Goal: Task Accomplishment & Management: Use online tool/utility

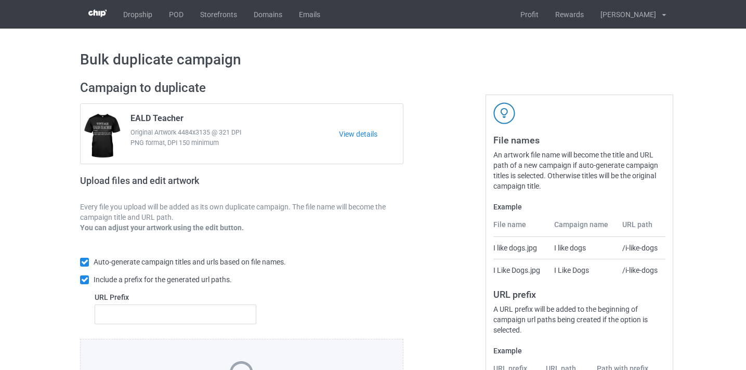
scroll to position [113, 0]
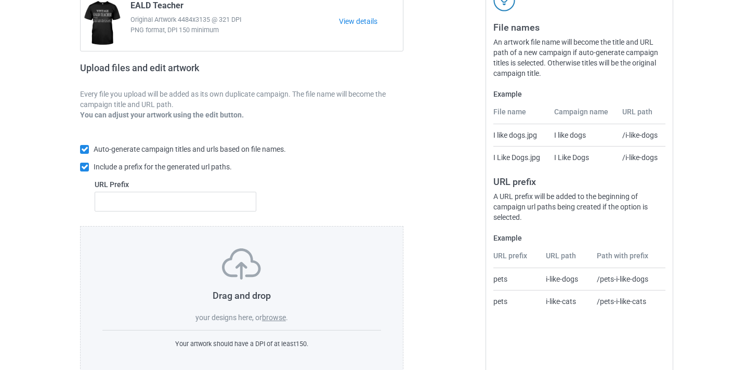
drag, startPoint x: 256, startPoint y: 305, endPoint x: 264, endPoint y: 312, distance: 9.9
click at [257, 306] on div "Drag and drop your designs here, or browse ." at bounding box center [241, 285] width 279 height 74
click at [271, 318] on label "browse" at bounding box center [274, 317] width 24 height 8
click at [0, 0] on input "browse" at bounding box center [0, 0] width 0 height 0
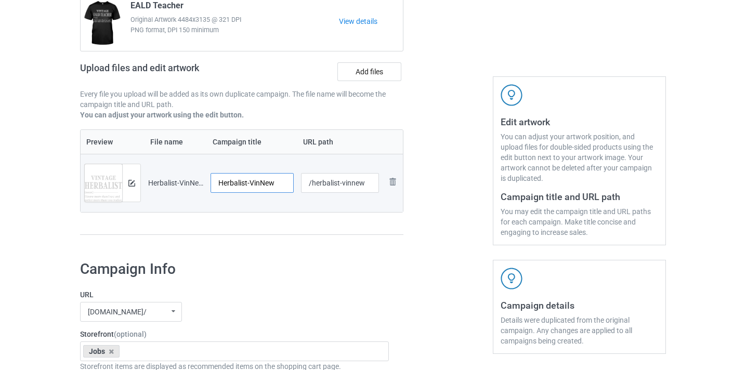
click at [267, 181] on input "Herbalist-VinNew" at bounding box center [252, 183] width 83 height 20
type input "Herbalist"
click at [357, 183] on input "/herbalist-vinnew" at bounding box center [340, 183] width 78 height 20
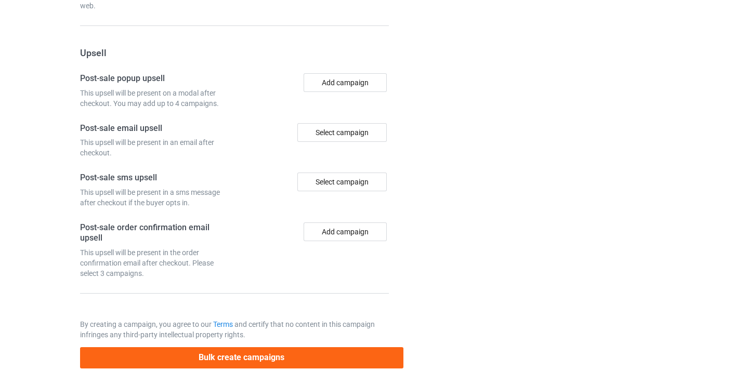
scroll to position [964, 0]
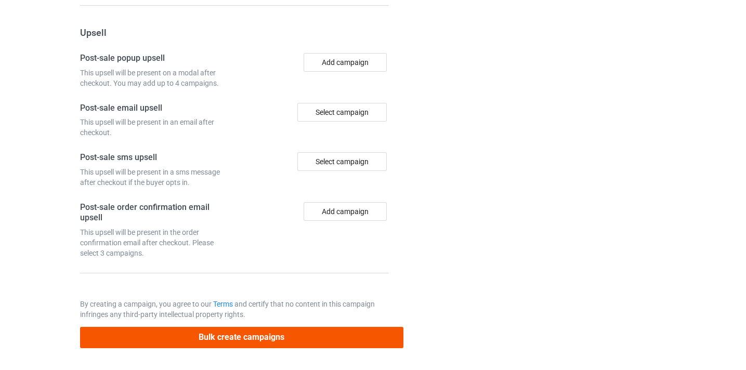
type input "/herbalist8"
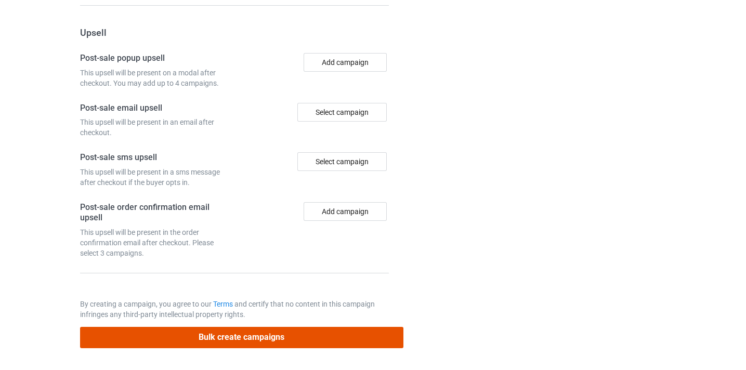
click at [335, 337] on button "Bulk create campaigns" at bounding box center [241, 337] width 323 height 21
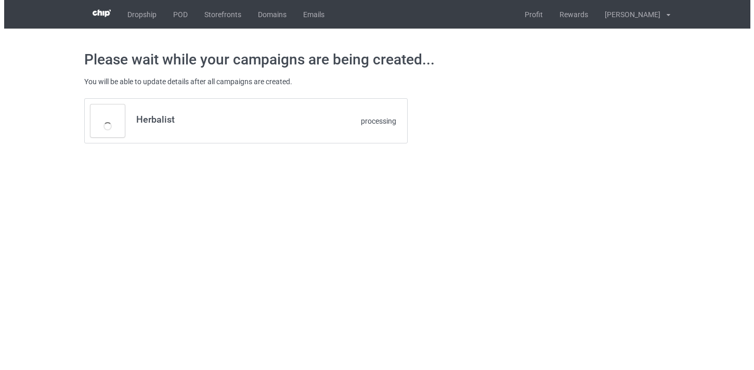
scroll to position [0, 0]
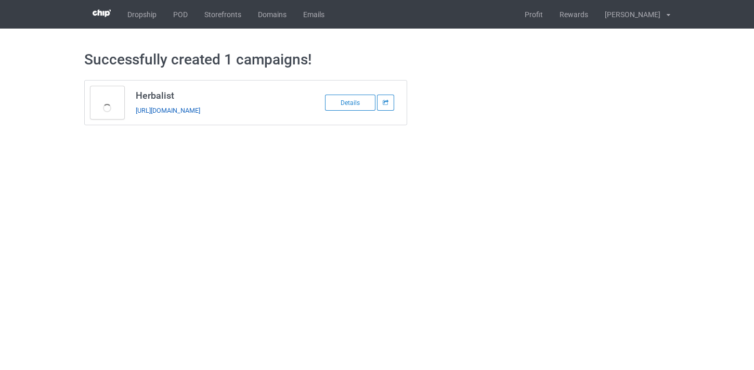
click at [200, 111] on link "[URL][DOMAIN_NAME]" at bounding box center [168, 111] width 64 height 8
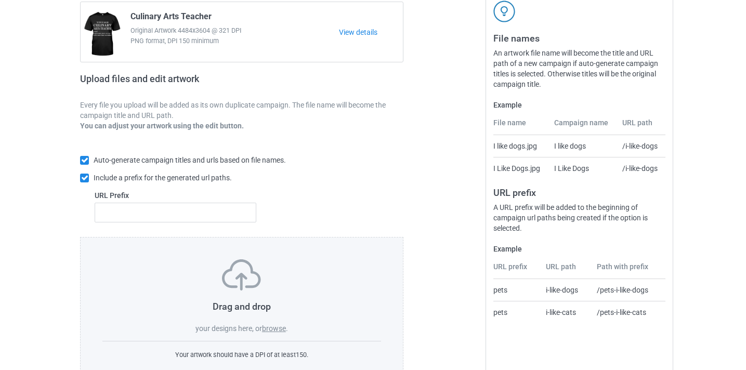
scroll to position [106, 0]
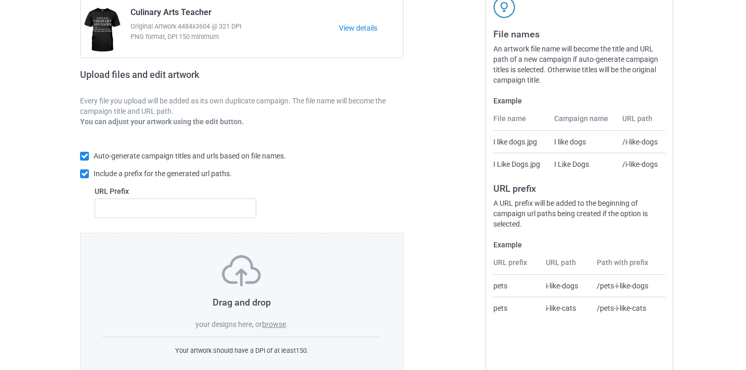
click at [283, 329] on div "Drag and drop your designs here, or browse ." at bounding box center [241, 292] width 279 height 74
click at [281, 324] on label "browse" at bounding box center [274, 324] width 24 height 8
click at [0, 0] on input "browse" at bounding box center [0, 0] width 0 height 0
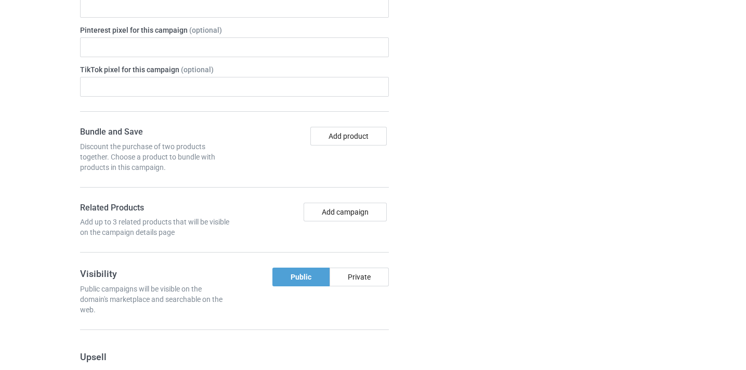
scroll to position [677, 0]
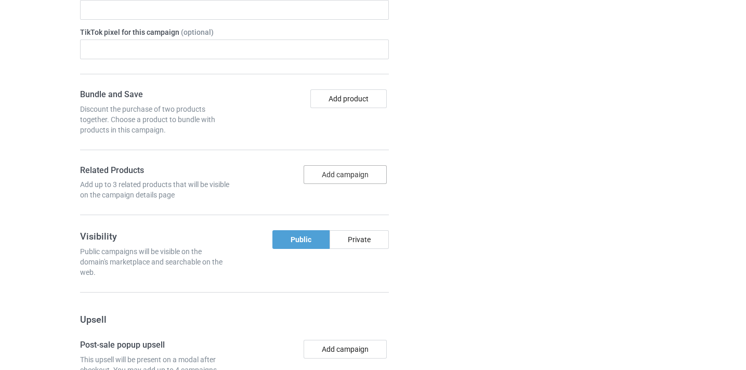
click at [369, 179] on button "Add campaign" at bounding box center [345, 174] width 83 height 19
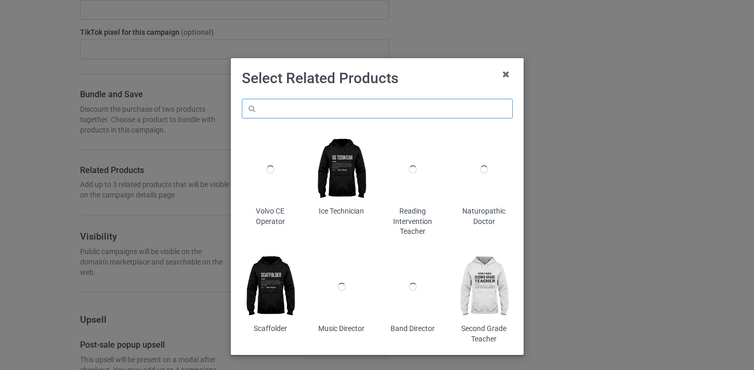
click at [406, 101] on input "text" at bounding box center [377, 109] width 271 height 20
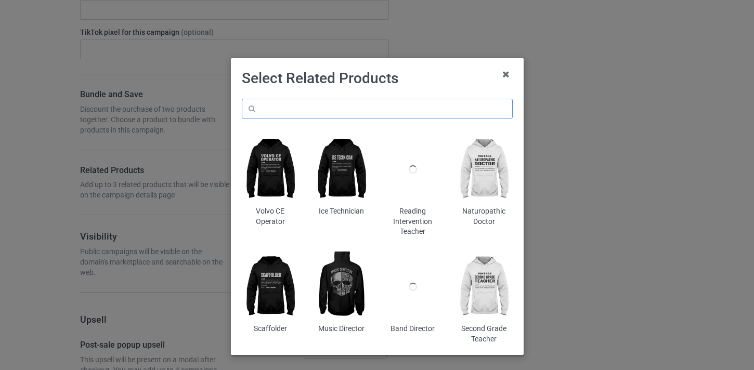
paste input "Earth Science Teacher"
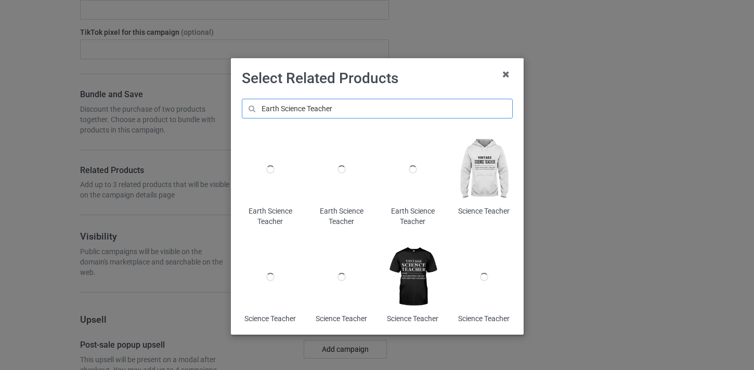
type input "Earth Science Teacher"
click at [500, 70] on icon at bounding box center [505, 74] width 17 height 17
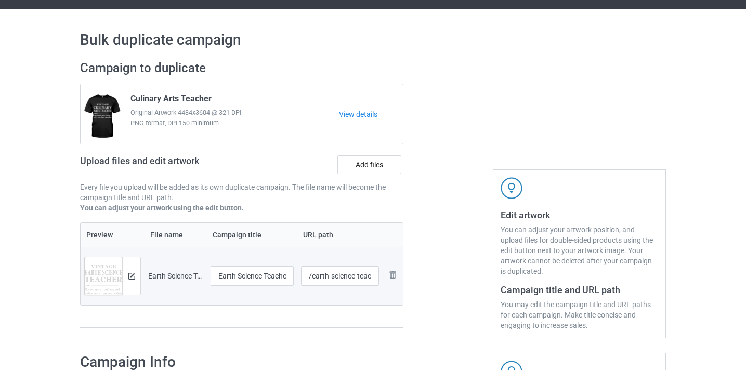
scroll to position [20, 0]
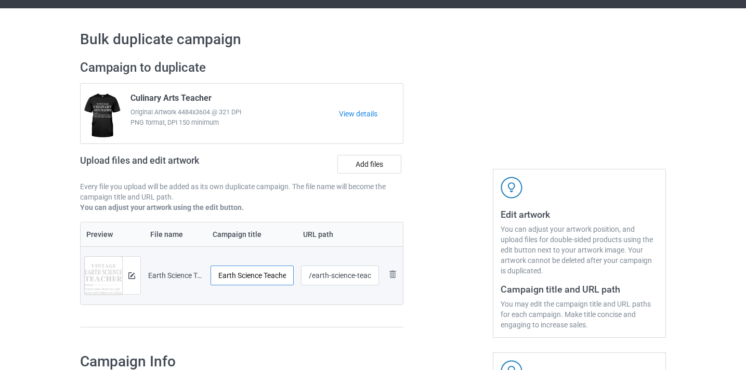
click at [278, 277] on input "Earth Science Teacher-VinNew" at bounding box center [252, 276] width 83 height 20
click at [300, 277] on tr "Preview and edit artwork Earth Science Teacher-VinNew.png Earth Science Teacher…" at bounding box center [242, 275] width 322 height 58
click at [270, 274] on input "Earth Science Teacher-VinNew" at bounding box center [252, 276] width 83 height 20
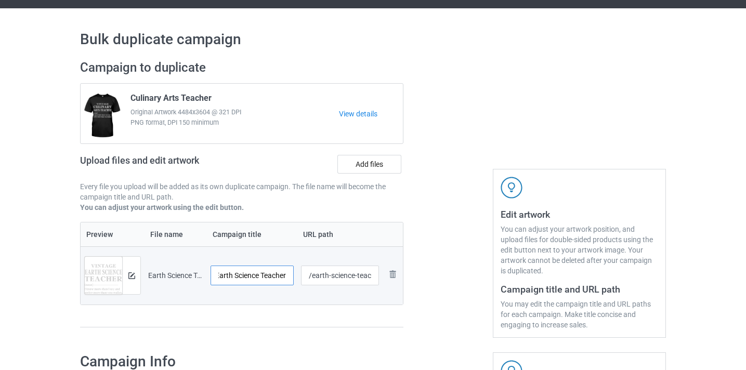
type input "Earth Science Teacher"
click at [343, 275] on input "/earth-science-teacher-vinnew" at bounding box center [340, 276] width 78 height 20
drag, startPoint x: 343, startPoint y: 275, endPoint x: 384, endPoint y: 278, distance: 41.1
click at [384, 278] on tr "Preview and edit artwork Earth Science Teacher-VinNew.png Earth Science Teacher…" at bounding box center [242, 275] width 322 height 58
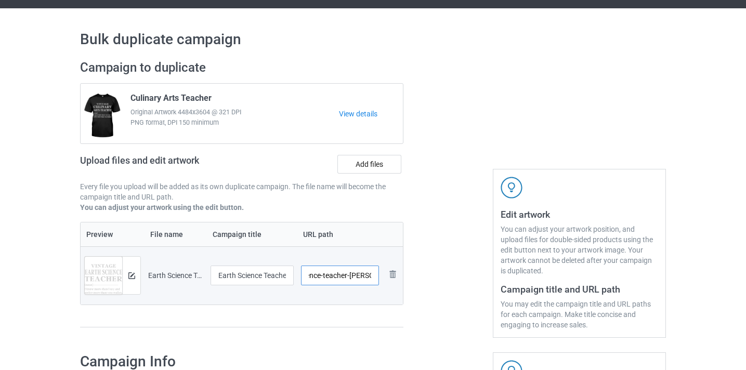
click at [350, 275] on input "/earth-science-teacher-vinnew" at bounding box center [340, 276] width 78 height 20
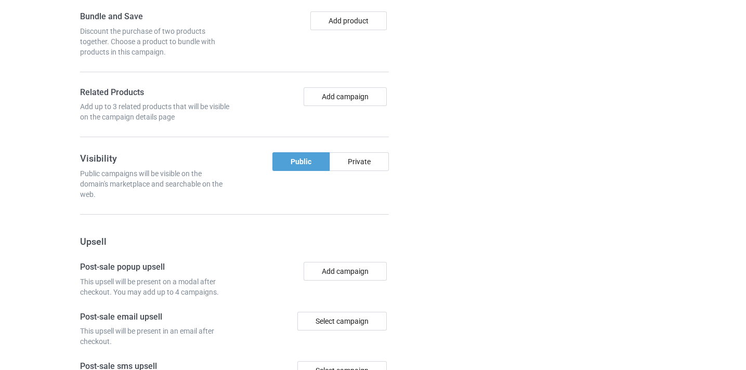
scroll to position [723, 0]
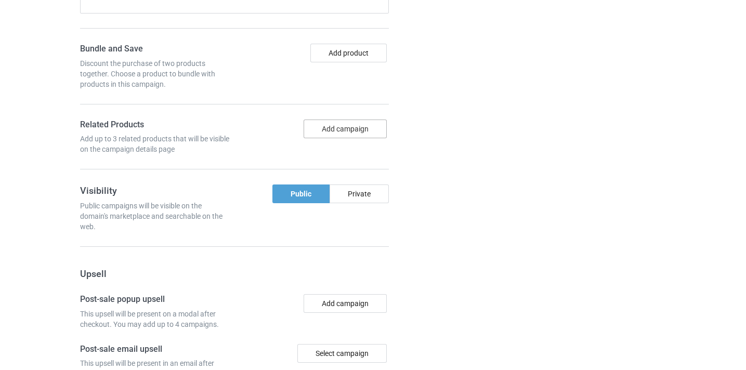
type input "/earth-science-teacher8"
click at [362, 133] on button "Add campaign" at bounding box center [345, 129] width 83 height 19
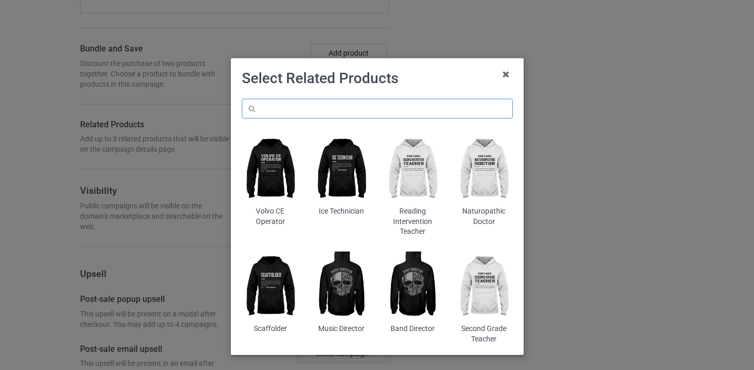
click at [389, 114] on input "text" at bounding box center [377, 109] width 271 height 20
paste input "Earth Science Teacher"
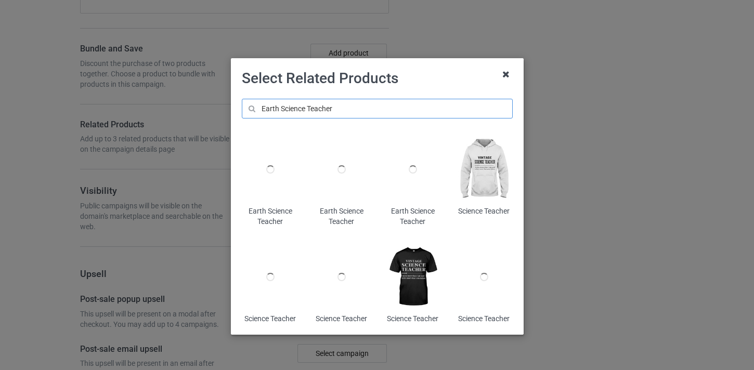
type input "Earth Science Teacher"
click at [497, 74] on icon at bounding box center [505, 74] width 17 height 17
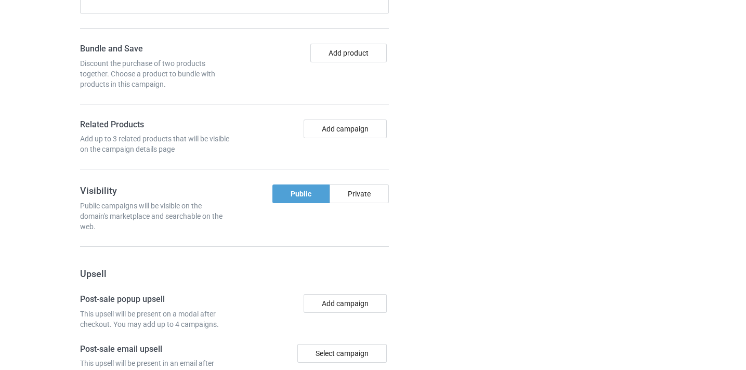
click at [499, 77] on div "Campaign details Details were duplicated from the original campaign. Any change…" at bounding box center [580, 120] width 188 height 954
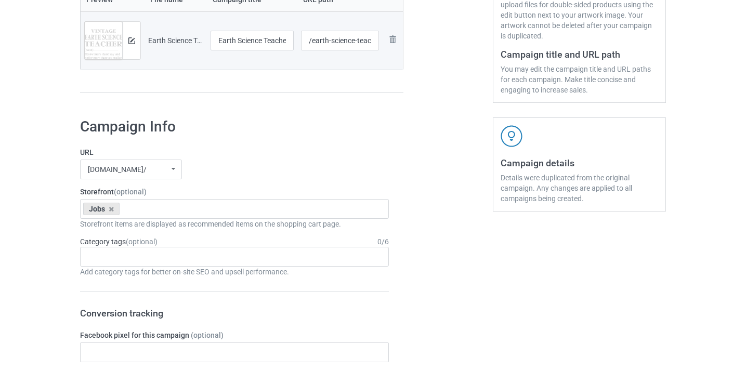
scroll to position [69, 0]
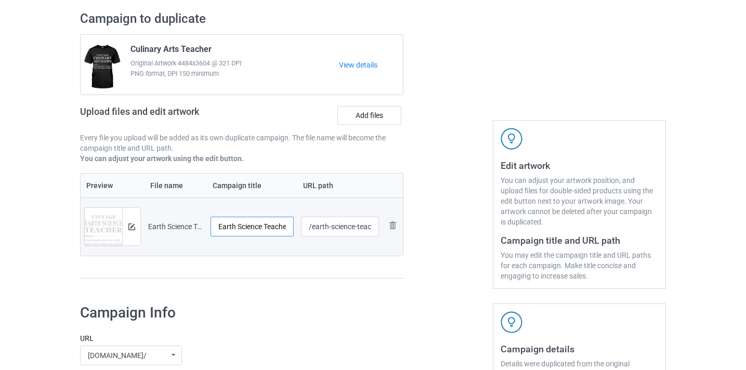
click at [266, 224] on input "Earth Science Teacher" at bounding box center [252, 227] width 83 height 20
drag, startPoint x: 266, startPoint y: 224, endPoint x: 316, endPoint y: 230, distance: 50.8
click at [316, 230] on tr "Preview and edit artwork Earth Science Teacher-VinNew.png Earth Science Teacher…" at bounding box center [242, 227] width 322 height 58
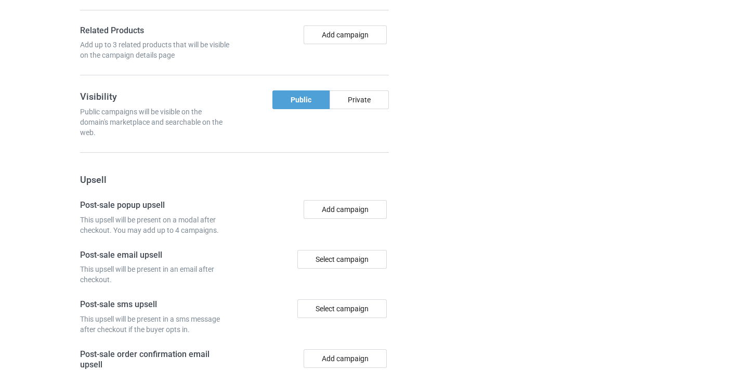
scroll to position [964, 0]
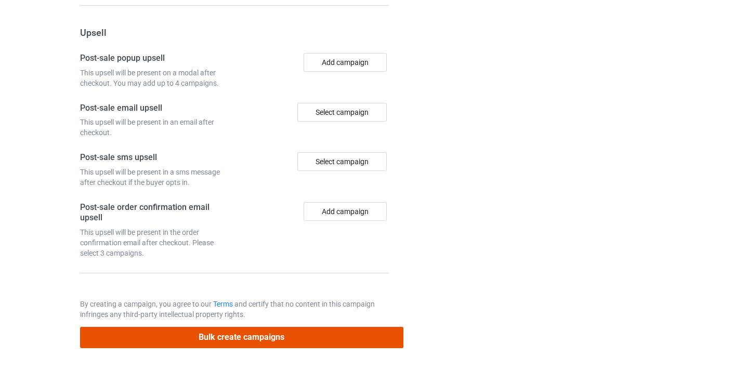
click at [324, 329] on button "Bulk create campaigns" at bounding box center [241, 337] width 323 height 21
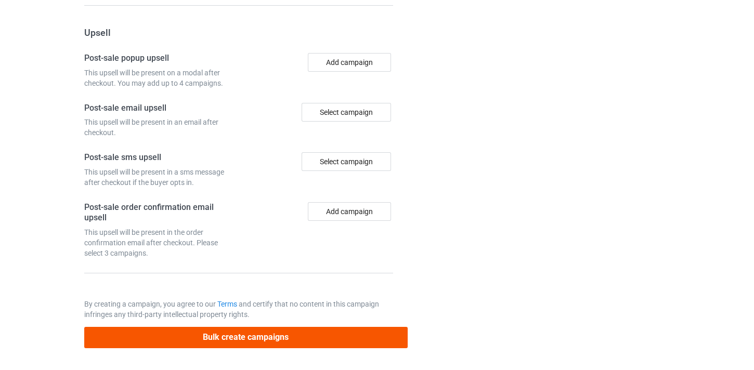
scroll to position [0, 0]
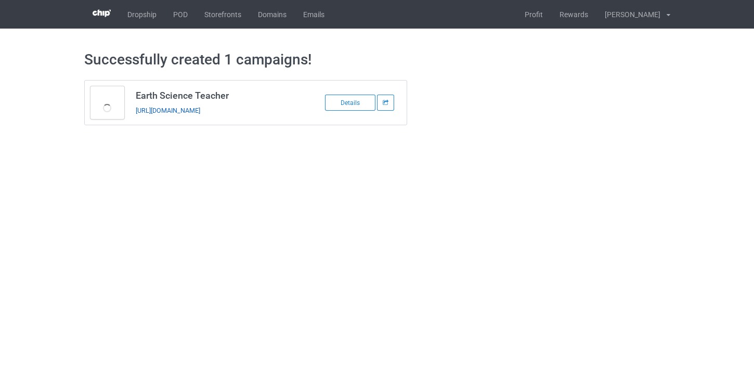
click at [200, 109] on link "https://www.thepure.gift/earth-science-teacher8" at bounding box center [168, 111] width 64 height 8
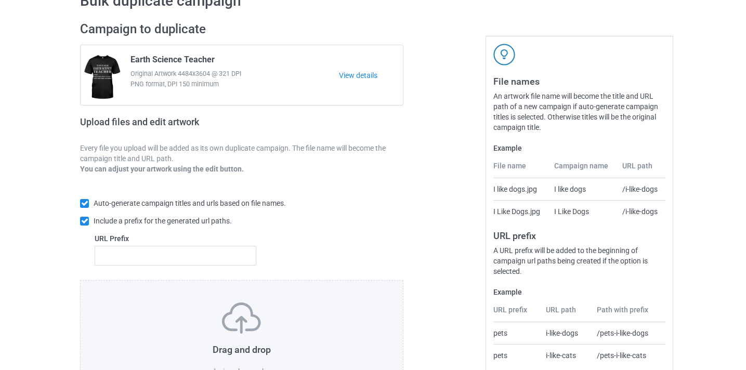
scroll to position [103, 0]
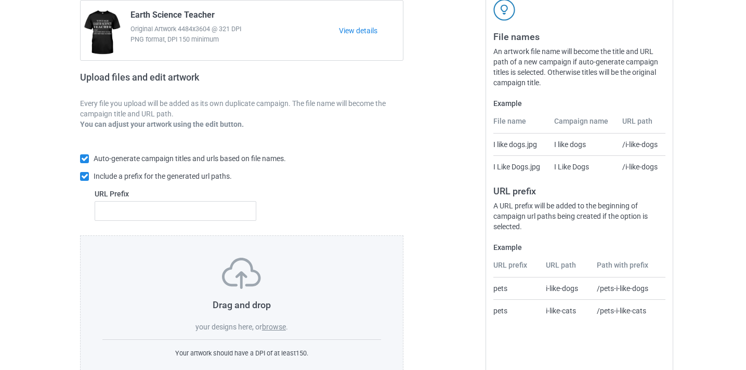
click at [267, 325] on label "browse" at bounding box center [274, 327] width 24 height 8
click at [0, 0] on input "browse" at bounding box center [0, 0] width 0 height 0
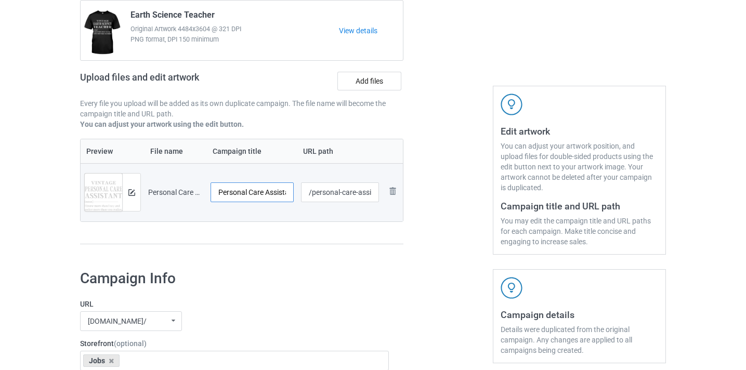
click at [267, 186] on input "Personal Care Assistant-VinNew" at bounding box center [252, 192] width 83 height 20
drag, startPoint x: 267, startPoint y: 186, endPoint x: 299, endPoint y: 195, distance: 33.2
click at [299, 195] on tr "Preview and edit artwork Personal Care Assistant-VinNew.png Personal Care Assis…" at bounding box center [242, 192] width 322 height 58
click at [274, 198] on input "Personal Care Assistant-VinNew" at bounding box center [252, 192] width 83 height 20
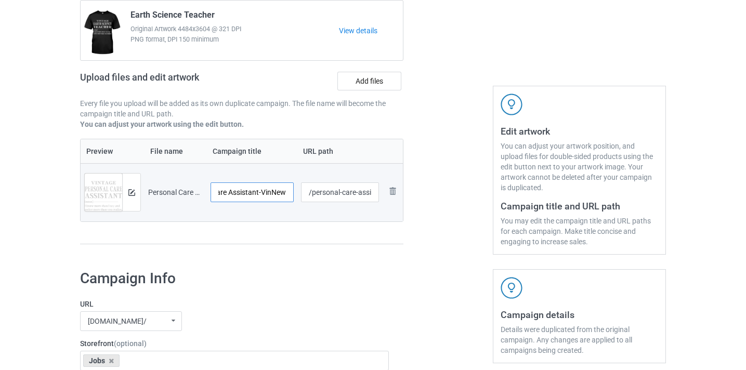
click at [274, 198] on input "Personal Care Assistant-VinNew" at bounding box center [252, 192] width 83 height 20
type input "Personal Care Assistant"
click at [351, 202] on input "/personal-care-assistant-vinnew" at bounding box center [340, 192] width 78 height 20
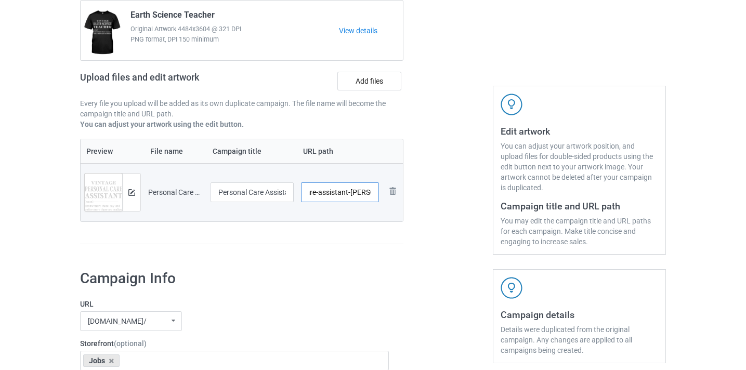
drag, startPoint x: 351, startPoint y: 202, endPoint x: 419, endPoint y: 199, distance: 67.6
click at [419, 199] on div "Campaign to duplicate Earth Science Teacher Original Artwork 4484x3604 @ 321 DP…" at bounding box center [373, 115] width 600 height 293
click at [363, 194] on input "/personal-care-assistant-vinnew" at bounding box center [340, 192] width 78 height 20
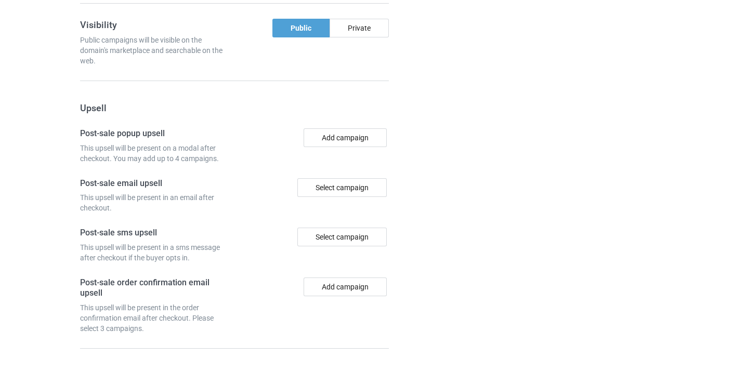
scroll to position [964, 0]
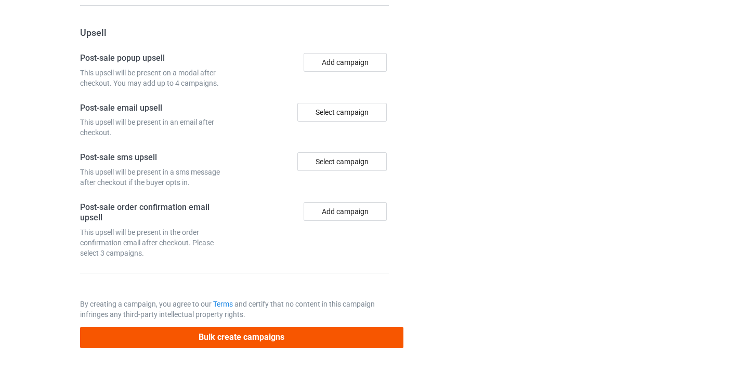
type input "/personal-care-assistant8"
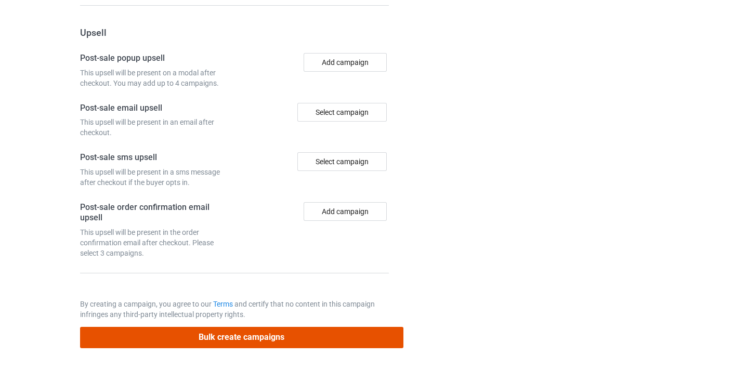
click at [338, 332] on button "Bulk create campaigns" at bounding box center [241, 337] width 323 height 21
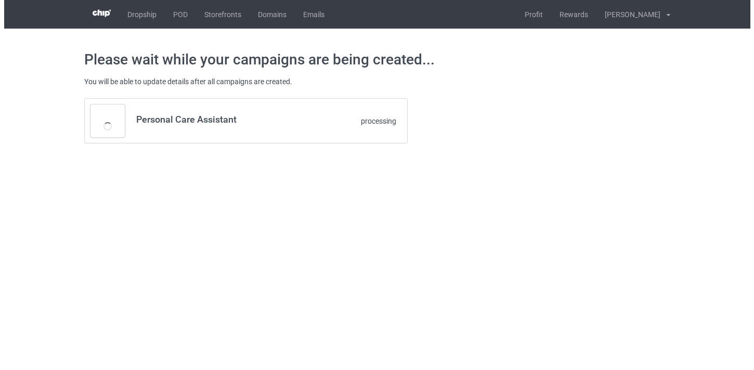
scroll to position [0, 0]
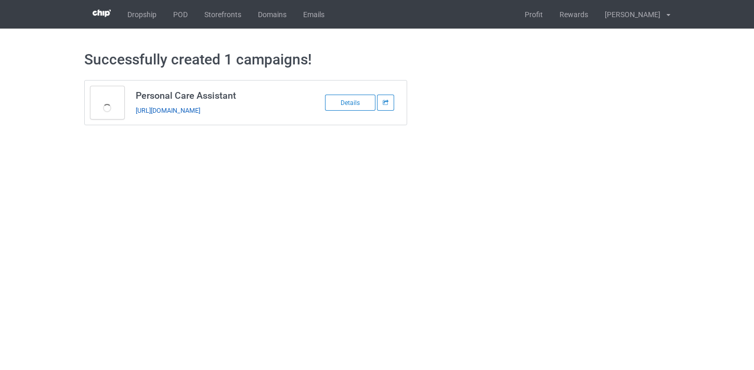
click at [200, 114] on link "https://www.thepure.gift/personal-care-assistant8" at bounding box center [168, 111] width 64 height 8
